Goal: Find specific page/section: Find specific page/section

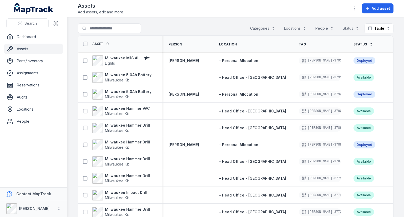
click at [29, 50] on link "Assets" at bounding box center [33, 49] width 59 height 11
click at [179, 43] on span "Person" at bounding box center [176, 44] width 14 height 4
click at [187, 59] on strong "[PERSON_NAME]" at bounding box center [184, 60] width 31 height 5
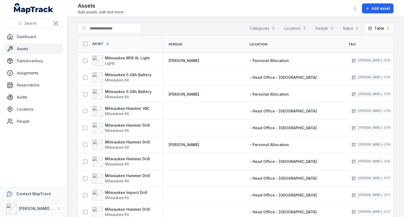
click at [170, 43] on span "Person" at bounding box center [176, 44] width 14 height 4
click at [109, 27] on input "Search for assets" at bounding box center [120, 28] width 84 height 10
type input "**********"
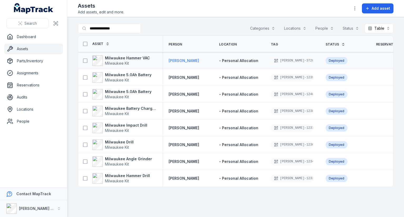
click at [178, 60] on strong "[PERSON_NAME]" at bounding box center [184, 60] width 31 height 5
